Goal: Check status: Check status

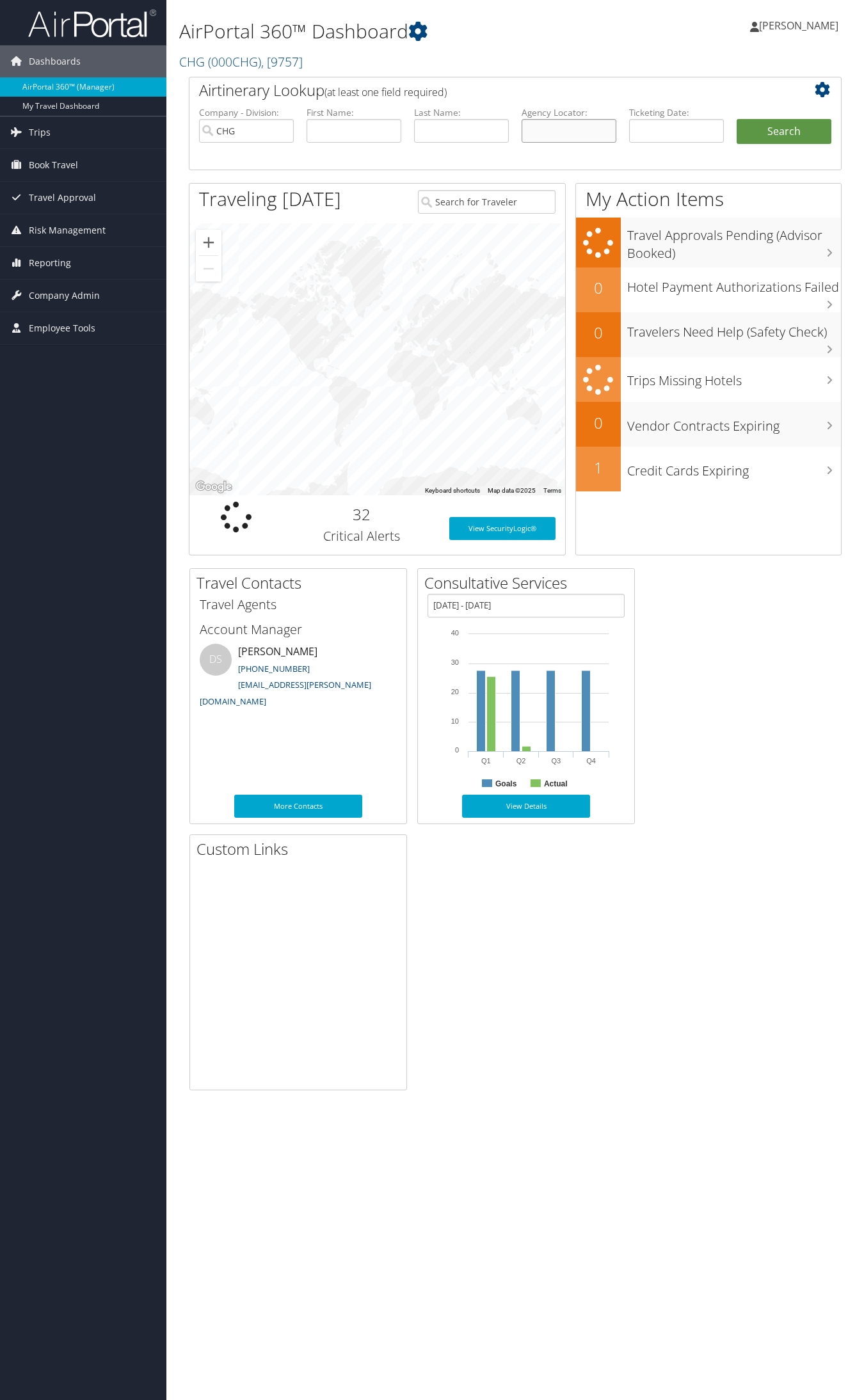
click at [565, 128] on input "text" at bounding box center [568, 131] width 95 height 24
paste input "SPDDUE"
type input "SPDDUE"
click at [737, 119] on button "Search" at bounding box center [784, 132] width 95 height 26
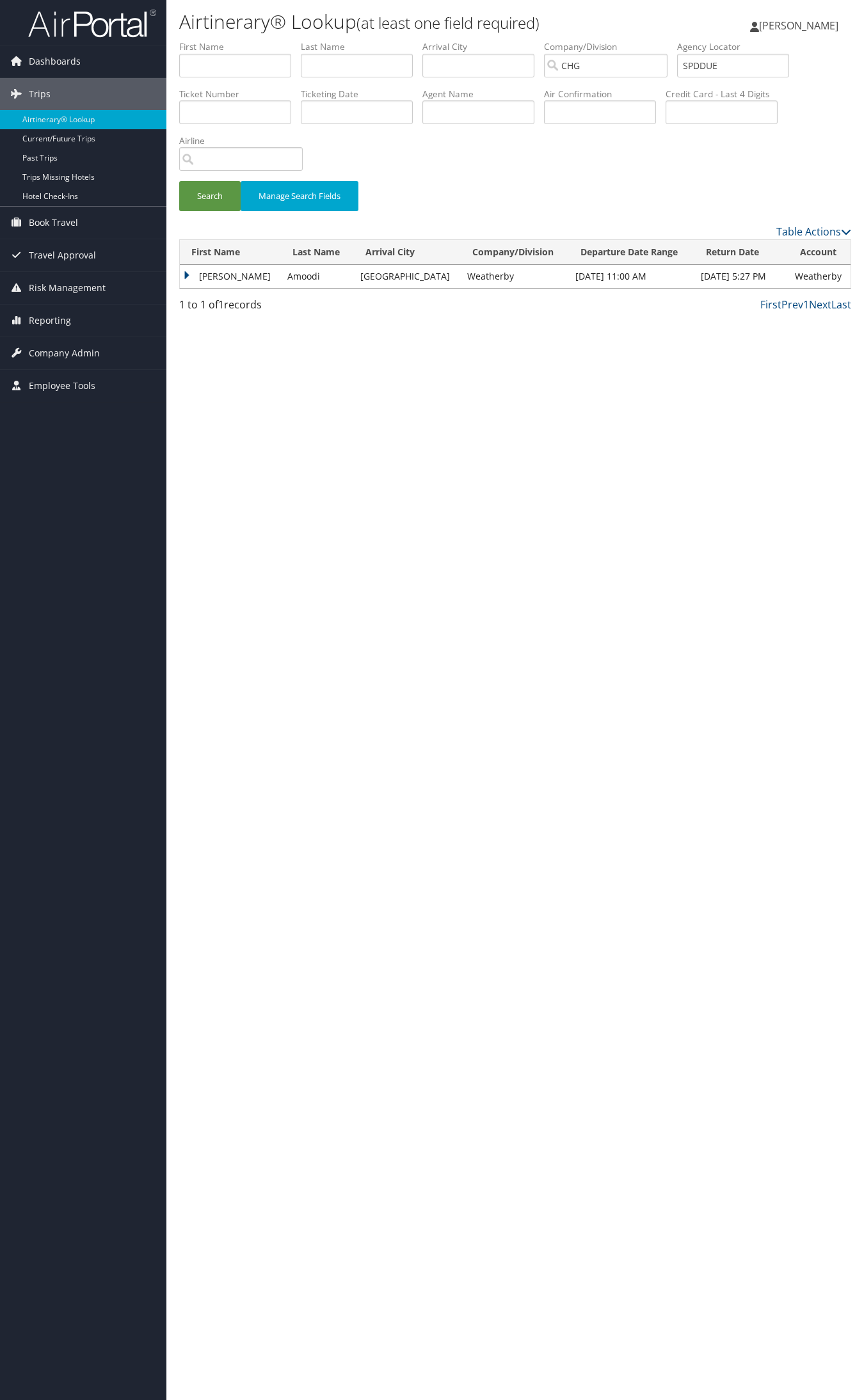
click at [210, 280] on td "Mohammed" at bounding box center [230, 276] width 101 height 23
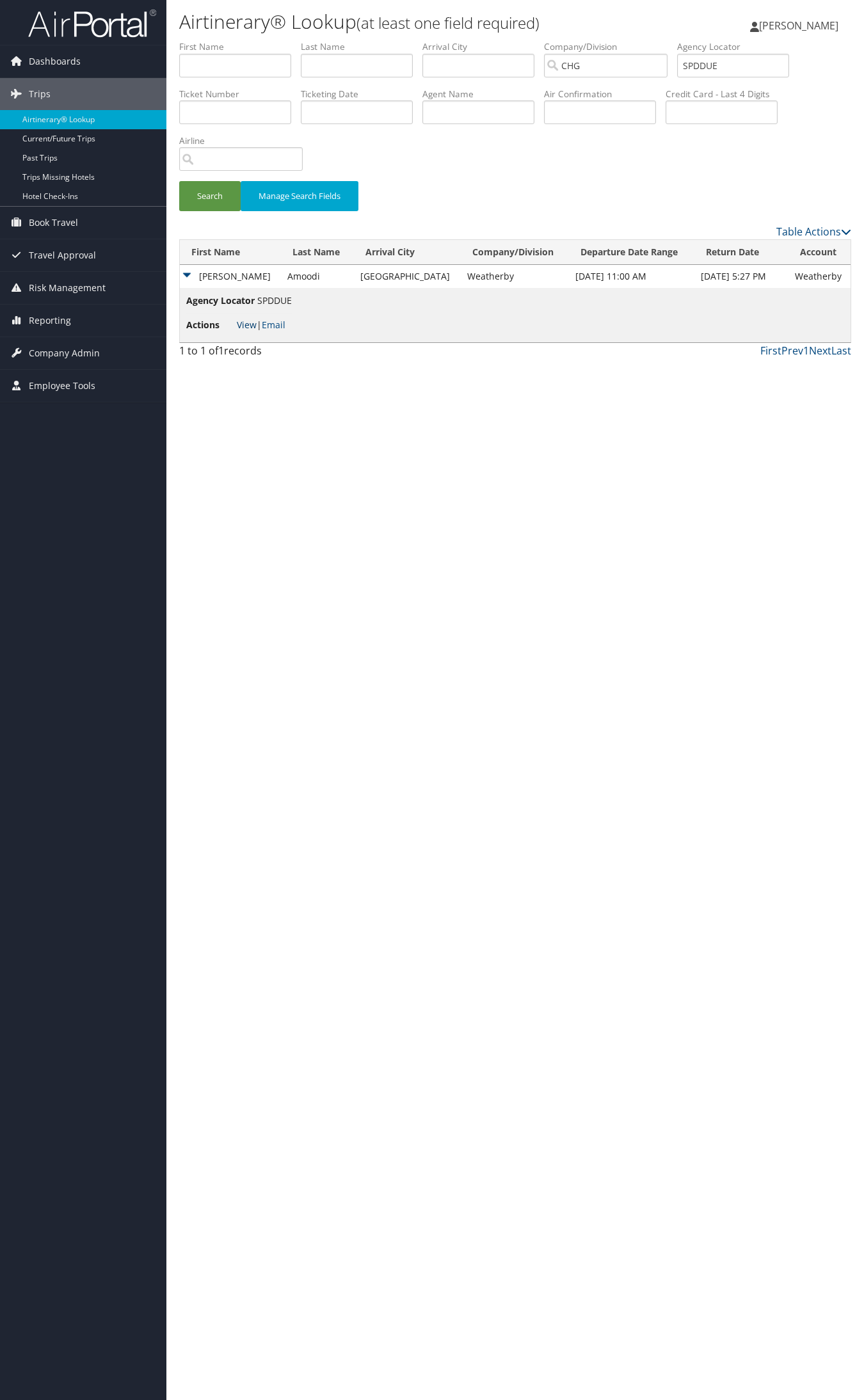
click at [244, 323] on link "View" at bounding box center [247, 324] width 20 height 12
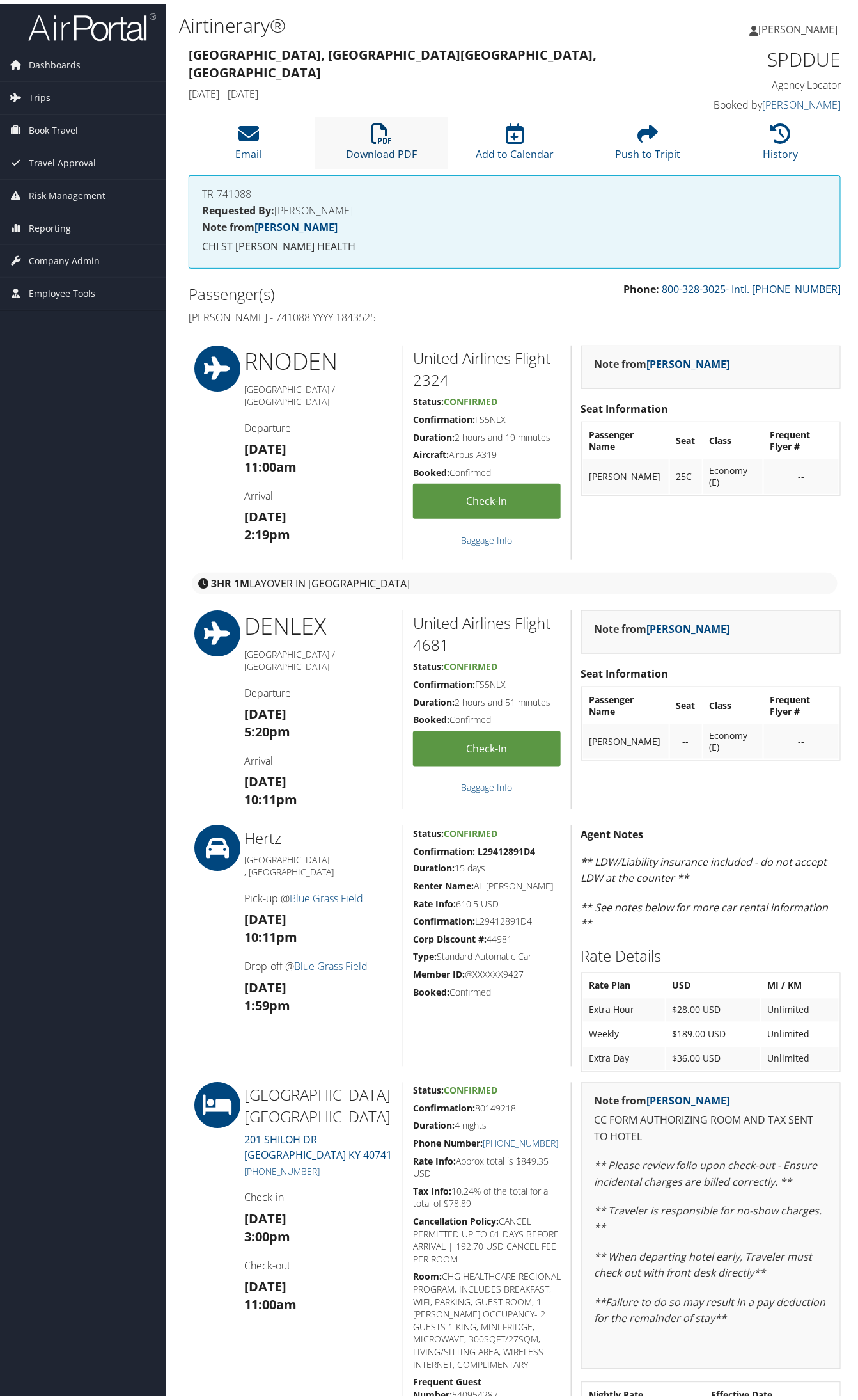
click at [385, 139] on icon at bounding box center [382, 130] width 20 height 20
